Goal: Submit feedback/report problem

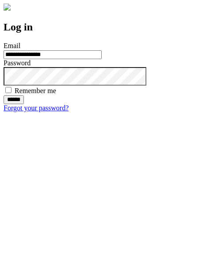
click at [24, 104] on input "******" at bounding box center [14, 99] width 20 height 9
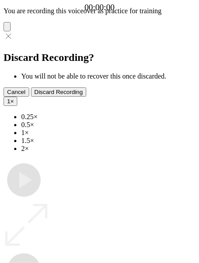
type input "**********"
